Goal: Task Accomplishment & Management: Use online tool/utility

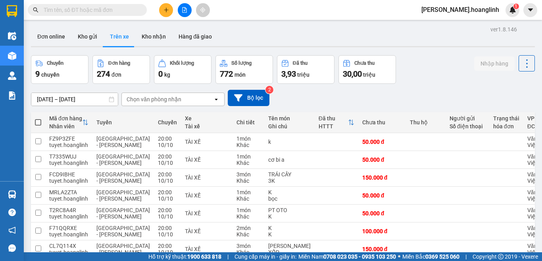
click at [181, 8] on button at bounding box center [185, 10] width 14 height 14
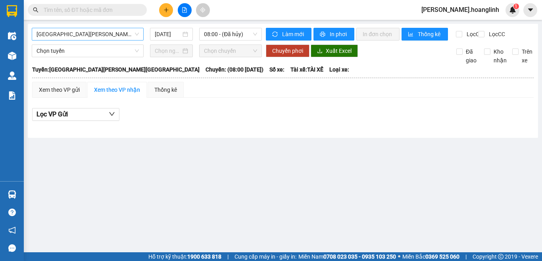
click at [76, 33] on span "[GEOGRAPHIC_DATA][PERSON_NAME][GEOGRAPHIC_DATA]" at bounding box center [87, 34] width 102 height 12
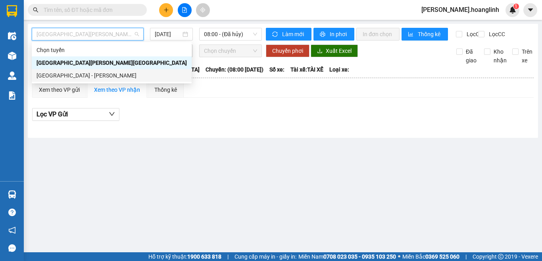
click at [68, 71] on div "[GEOGRAPHIC_DATA] - [PERSON_NAME]" at bounding box center [111, 75] width 150 height 9
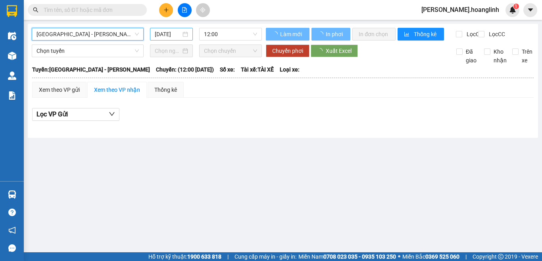
click at [167, 33] on input "[DATE]" at bounding box center [168, 34] width 26 height 9
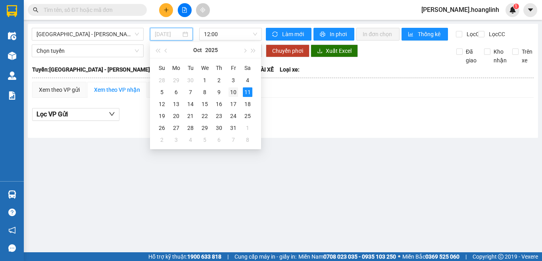
click at [234, 91] on div "10" at bounding box center [233, 92] width 10 height 10
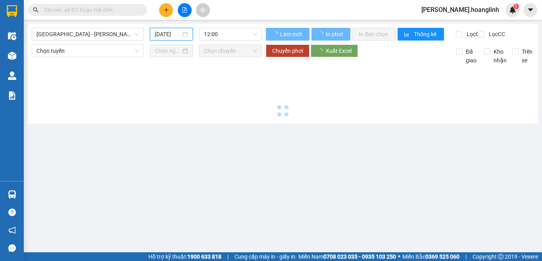
type input "[DATE]"
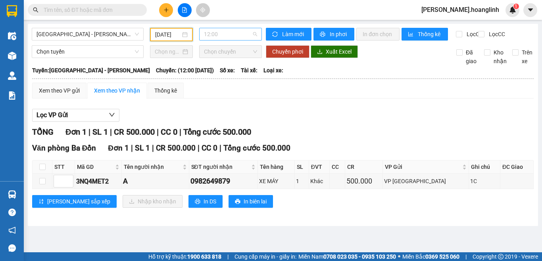
click at [245, 32] on span "12:00" at bounding box center [230, 34] width 53 height 12
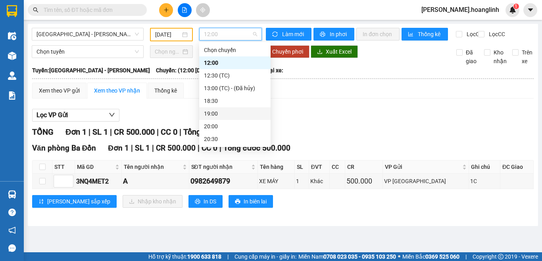
click at [215, 113] on div "19:00" at bounding box center [235, 113] width 62 height 9
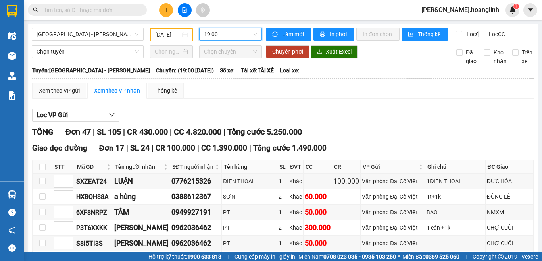
scroll to position [119, 0]
